Goal: Communication & Community: Answer question/provide support

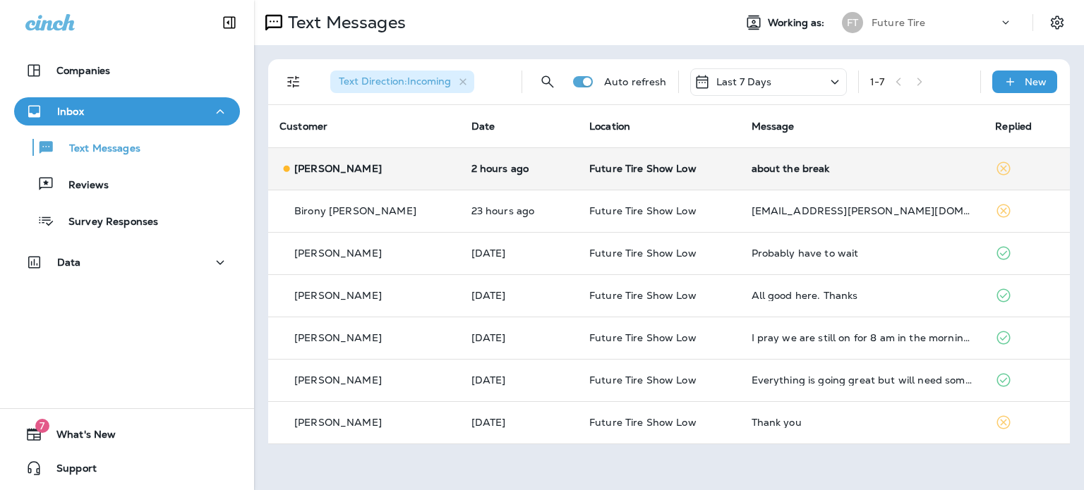
click at [396, 166] on div "[PERSON_NAME]" at bounding box center [363, 169] width 169 height 15
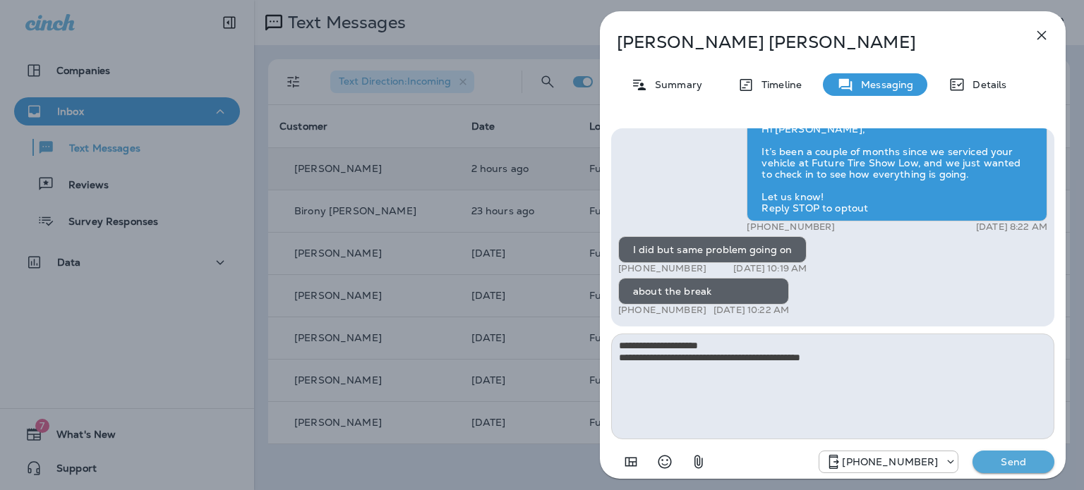
type textarea "**********"
click at [1008, 464] on p "Send" at bounding box center [1013, 462] width 59 height 13
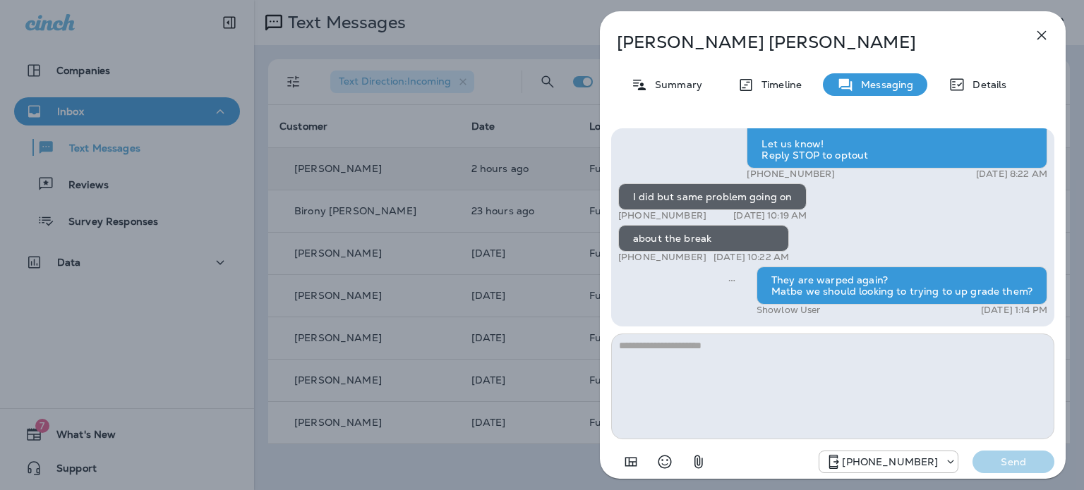
click at [181, 330] on div "[PERSON_NAME] Summary Timeline Messaging Details Hi [PERSON_NAME], It’s been a …" at bounding box center [542, 245] width 1084 height 490
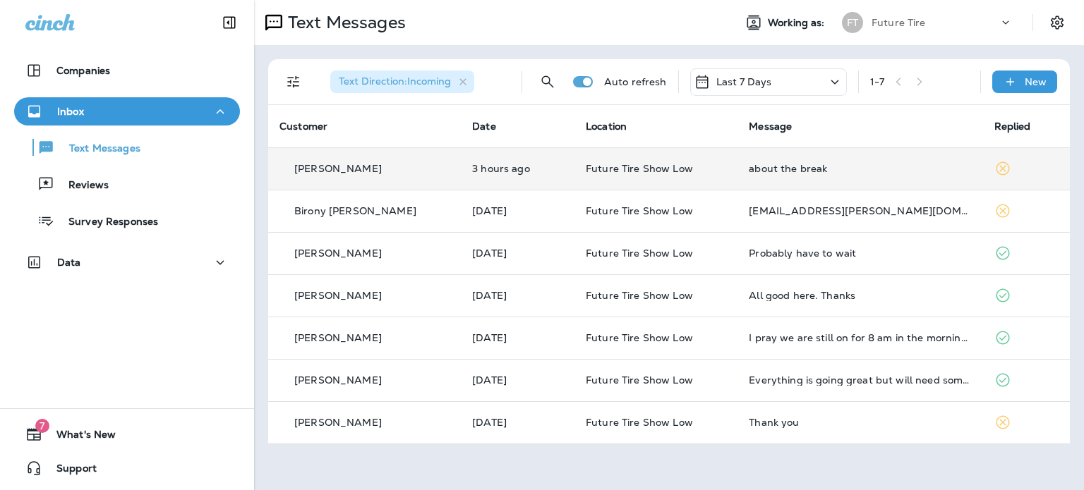
click at [394, 171] on div "[PERSON_NAME]" at bounding box center [364, 169] width 170 height 15
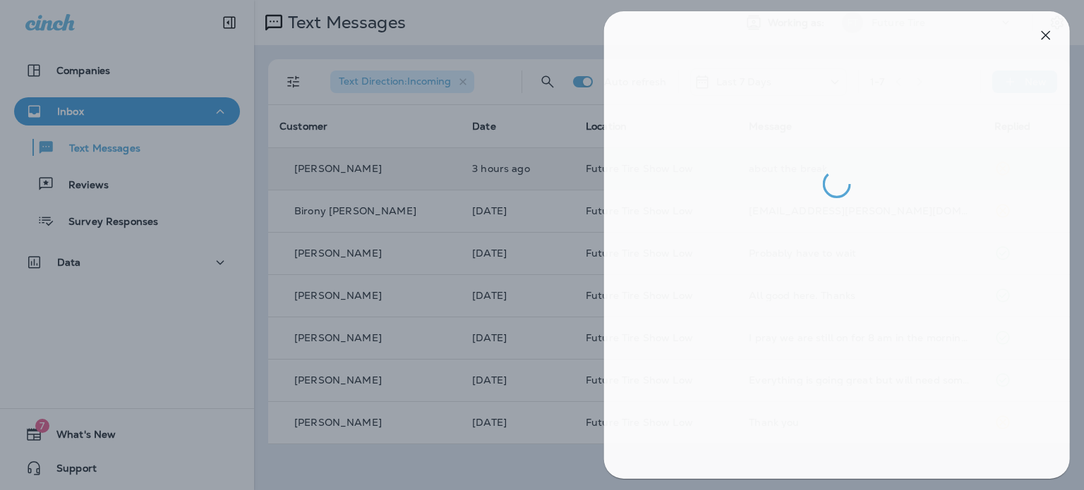
click at [164, 323] on div at bounding box center [546, 245] width 1084 height 490
